Goal: Transaction & Acquisition: Purchase product/service

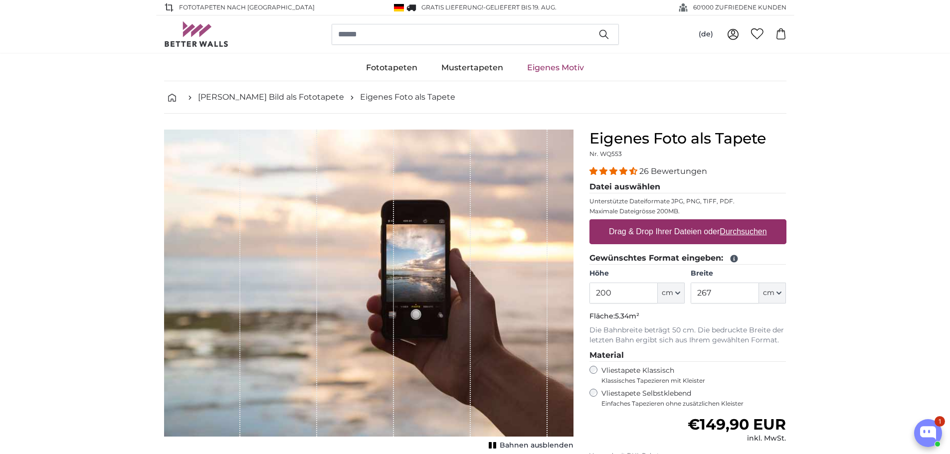
drag, startPoint x: 629, startPoint y: 293, endPoint x: 573, endPoint y: 290, distance: 55.9
click at [573, 290] on product-detail "Abbrechen Bild zuschneiden Bahnen ausblenden Eigenes Foto als Tapete Nr. WQ553 …" at bounding box center [475, 346] width 638 height 465
type input "150"
drag, startPoint x: 699, startPoint y: 289, endPoint x: 719, endPoint y: 291, distance: 20.5
click at [719, 291] on input "267" at bounding box center [725, 293] width 68 height 21
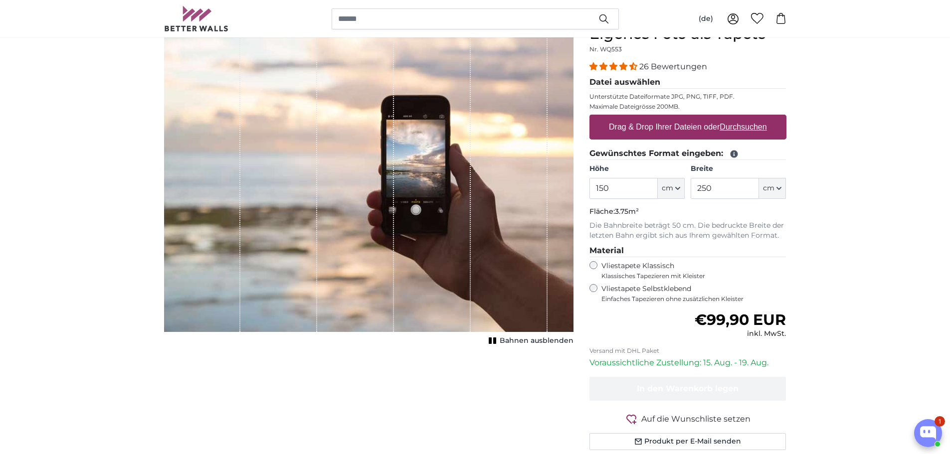
scroll to position [50, 0]
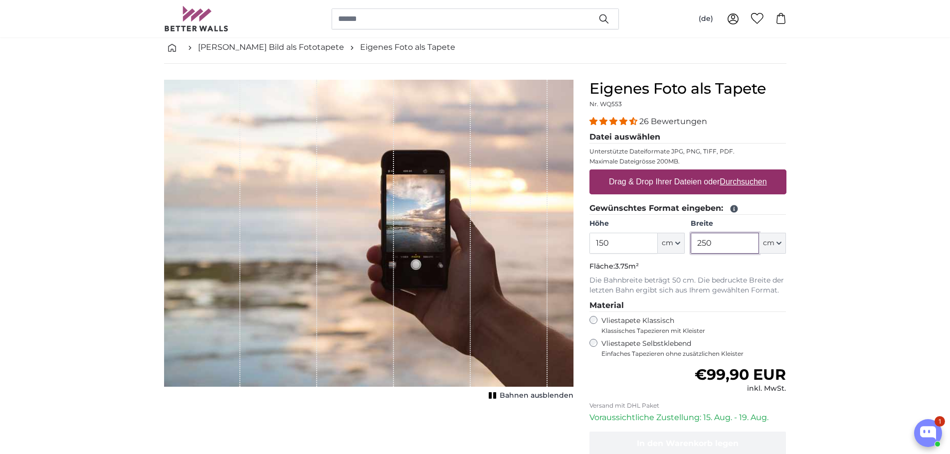
drag, startPoint x: 727, startPoint y: 241, endPoint x: 693, endPoint y: 243, distance: 33.5
click at [693, 243] on input "250" at bounding box center [725, 243] width 68 height 21
type input "200"
drag, startPoint x: 619, startPoint y: 243, endPoint x: 569, endPoint y: 244, distance: 49.4
click at [569, 244] on product-detail "Abbrechen Bild zuschneiden Bahnen ausblenden Eigenes Foto als Tapete Nr. WQ553 …" at bounding box center [475, 296] width 638 height 465
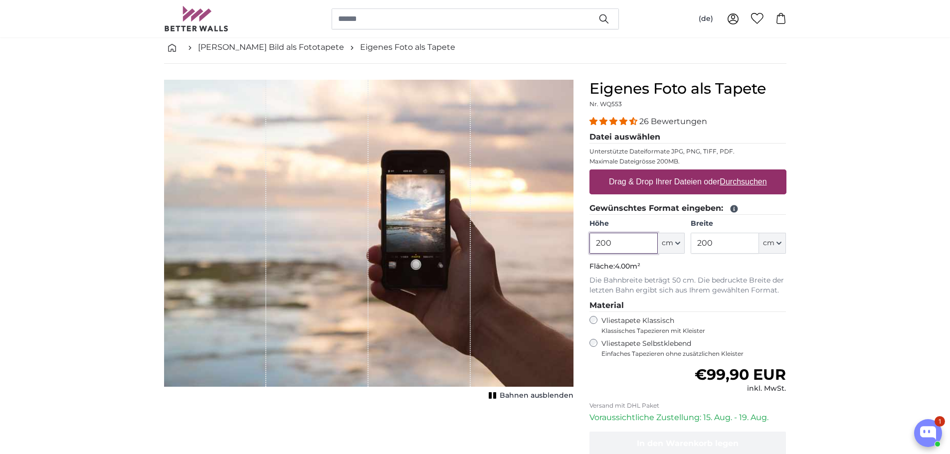
type input "200"
drag, startPoint x: 734, startPoint y: 243, endPoint x: 698, endPoint y: 241, distance: 36.4
click at [698, 241] on input "200" at bounding box center [725, 243] width 68 height 21
type input "245"
drag, startPoint x: 615, startPoint y: 243, endPoint x: 591, endPoint y: 241, distance: 24.5
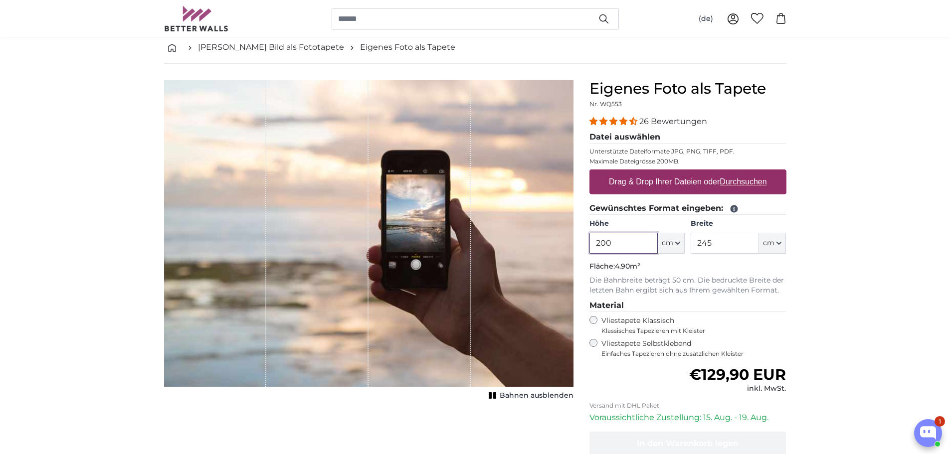
click at [591, 241] on input "200" at bounding box center [624, 243] width 68 height 21
type input "150"
click at [711, 242] on input "245" at bounding box center [725, 243] width 68 height 21
click at [659, 185] on label "Drag & Drop Ihrer Dateien oder Durchsuchen" at bounding box center [688, 182] width 166 height 20
click at [659, 173] on input "Drag & Drop Ihrer Dateien oder Durchsuchen" at bounding box center [688, 171] width 197 height 3
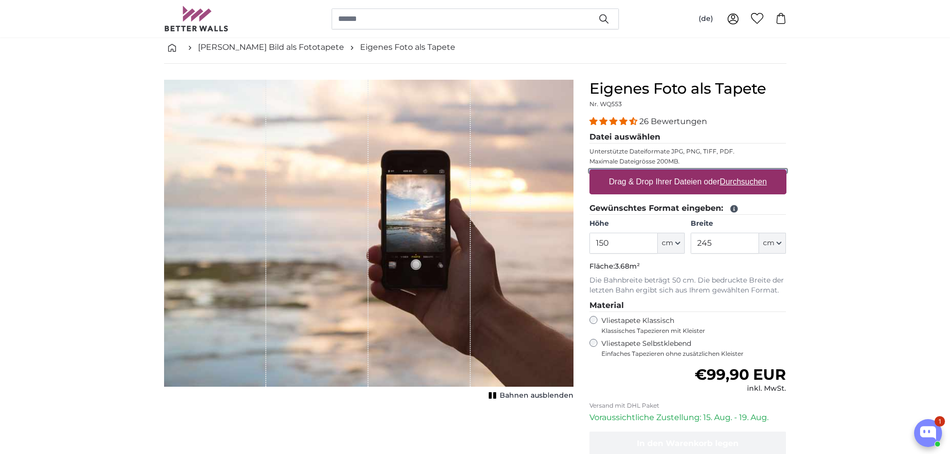
type input "**********"
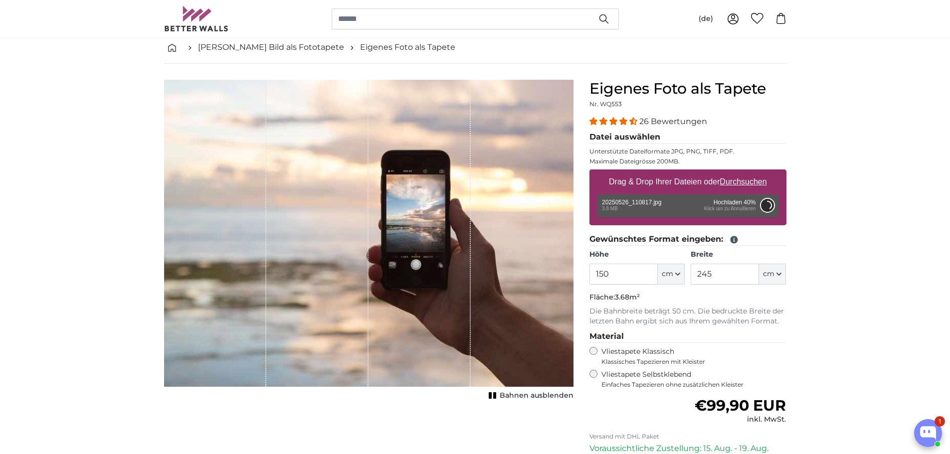
click at [767, 205] on button "Abbrechen" at bounding box center [767, 205] width 13 height 13
